Goal: Task Accomplishment & Management: Use online tool/utility

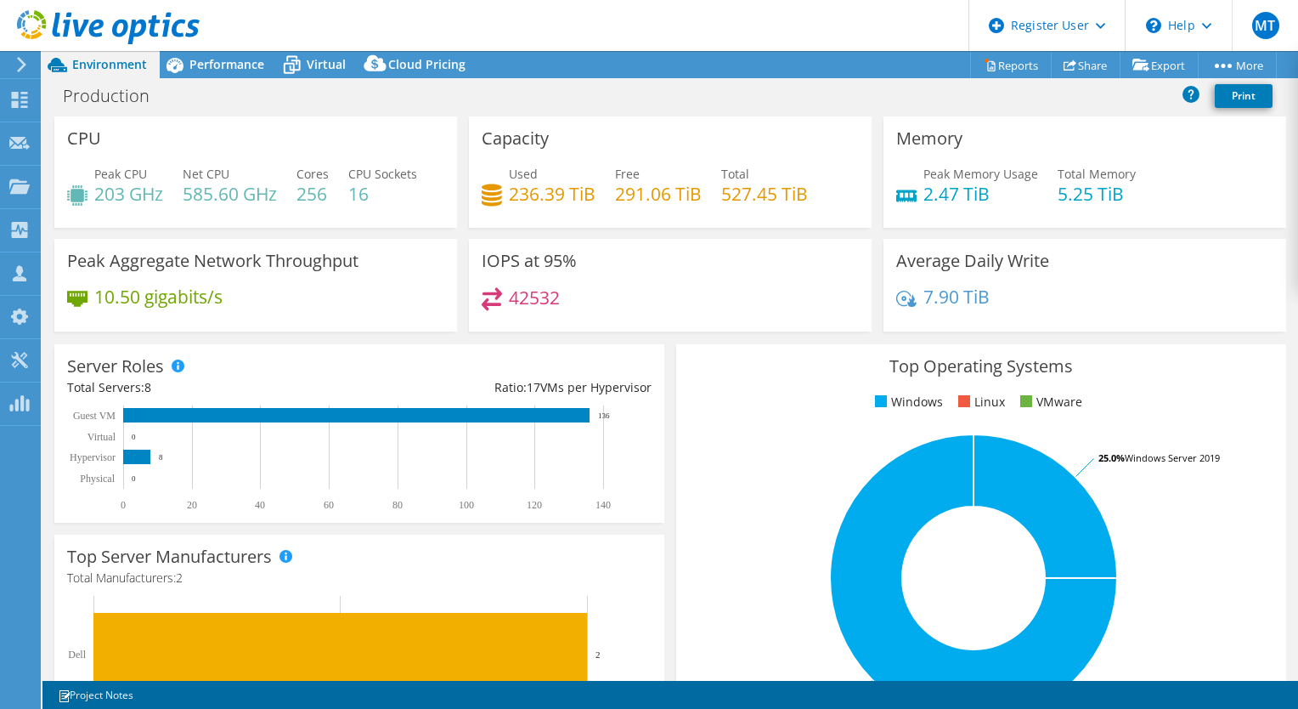
select select "EULondon"
select select "USD"
